Goal: Information Seeking & Learning: Learn about a topic

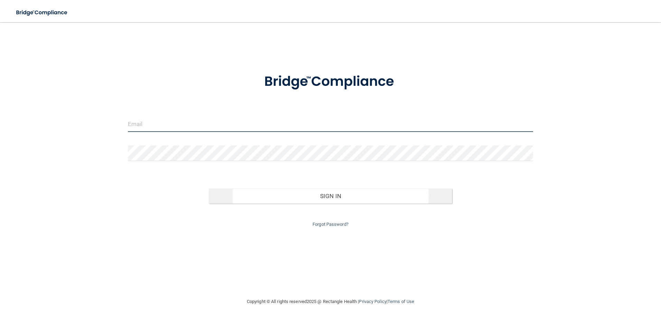
type input "[EMAIL_ADDRESS][DOMAIN_NAME]"
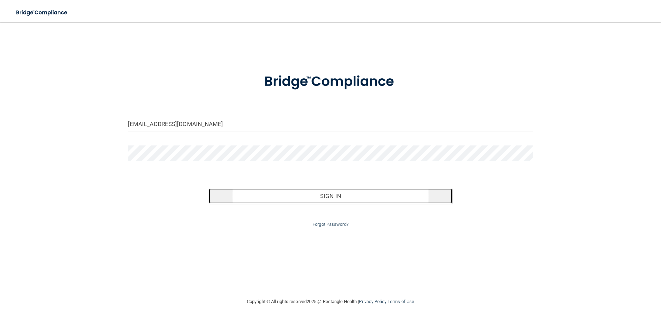
click at [308, 199] on button "Sign In" at bounding box center [330, 195] width 243 height 15
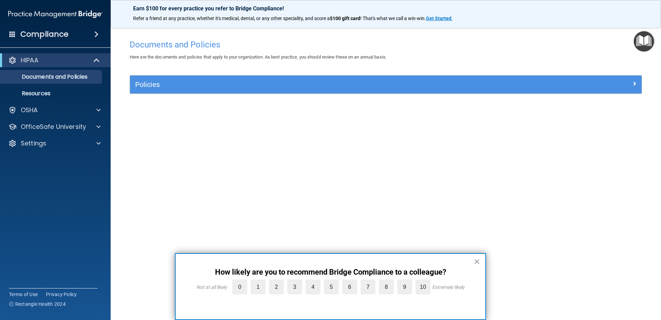
click at [472, 264] on div "× How likely are you to recommend Bridge Compliance to a colleague? Not at all …" at bounding box center [330, 286] width 311 height 67
click at [481, 264] on div "× How likely are you to recommend Bridge Compliance to a colleague? Not at all …" at bounding box center [330, 286] width 311 height 67
click at [478, 259] on button "×" at bounding box center [477, 261] width 7 height 11
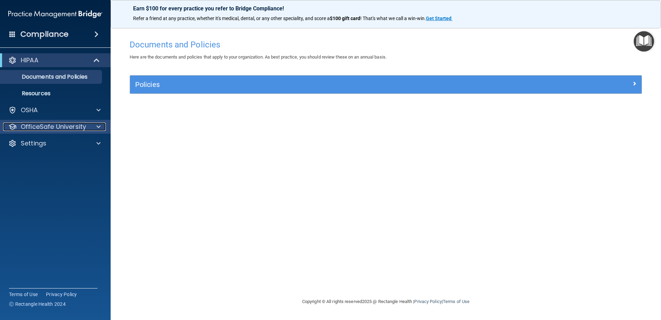
click at [68, 123] on p "OfficeSafe University" at bounding box center [53, 126] width 65 height 8
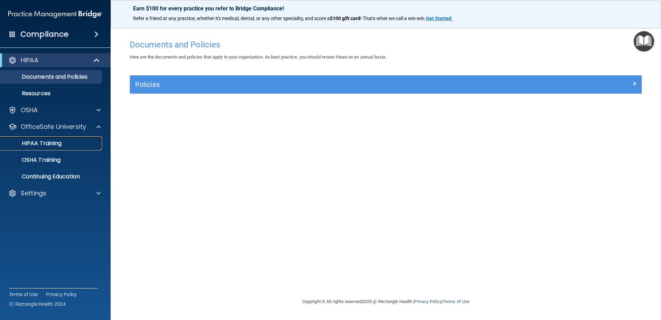
click at [57, 143] on p "HIPAA Training" at bounding box center [32, 143] width 57 height 7
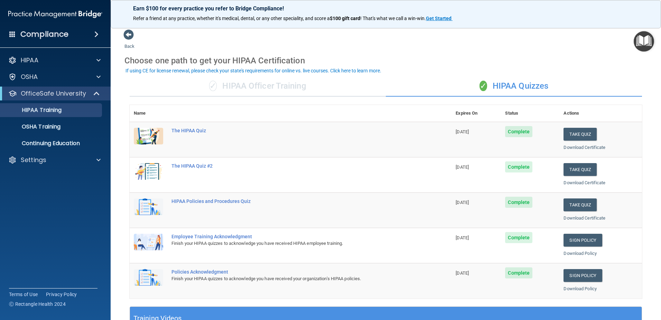
click at [254, 89] on div "✓ HIPAA Officer Training" at bounding box center [258, 86] width 256 height 21
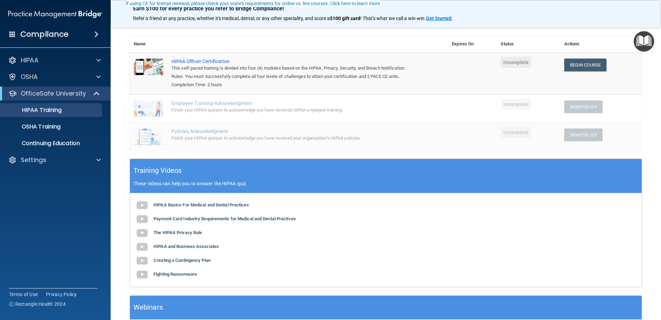
scroll to position [35, 0]
